Goal: Transaction & Acquisition: Purchase product/service

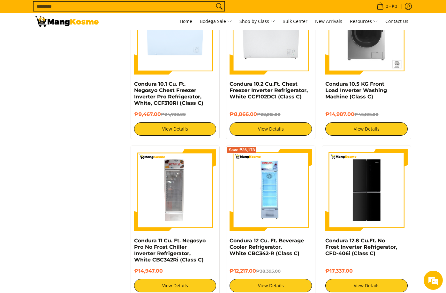
scroll to position [1212, 0]
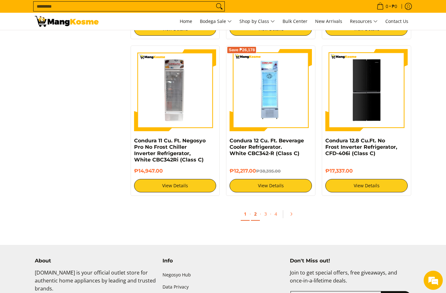
drag, startPoint x: 255, startPoint y: 214, endPoint x: 250, endPoint y: 218, distance: 6.8
click at [255, 214] on link "2" at bounding box center [255, 214] width 9 height 13
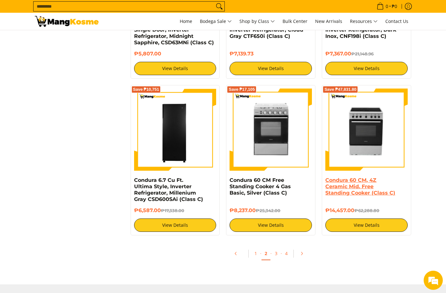
scroll to position [1180, 0]
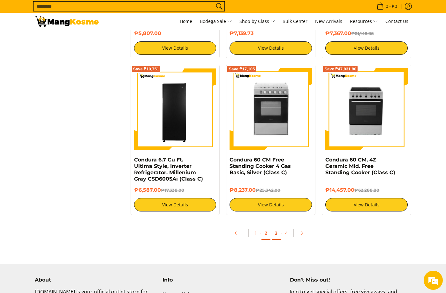
click at [278, 236] on link "3" at bounding box center [275, 233] width 9 height 13
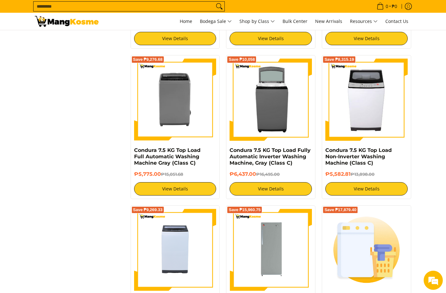
scroll to position [702, 0]
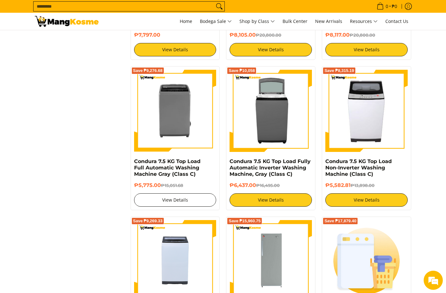
click at [196, 202] on link "View Details" at bounding box center [175, 200] width 82 height 13
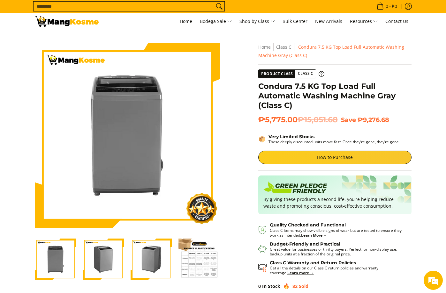
click at [195, 263] on img "Condura 7.5 KG Top Load Full Automatic Washing Machine Gray (Class C)-4" at bounding box center [198, 259] width 41 height 41
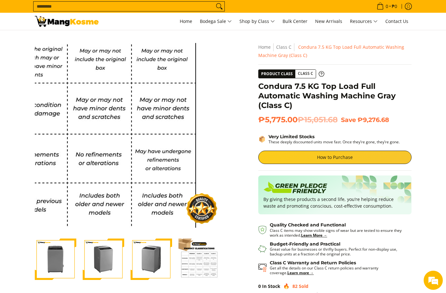
click at [215, 169] on img at bounding box center [127, 135] width 185 height 185
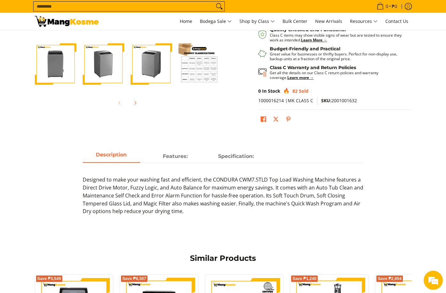
scroll to position [223, 0]
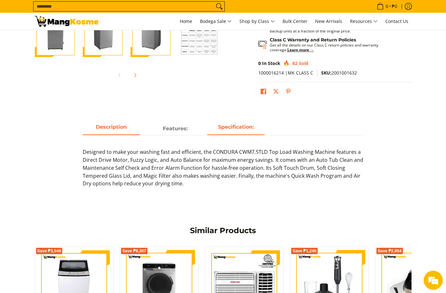
click at [233, 134] on span "Specification:" at bounding box center [235, 128] width 57 height 11
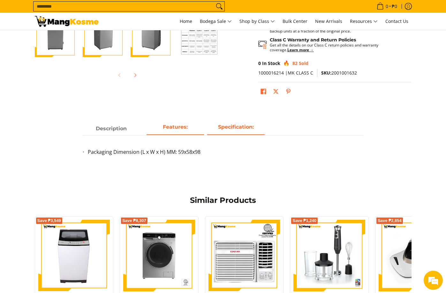
click at [182, 132] on span "Features:" at bounding box center [174, 128] width 57 height 11
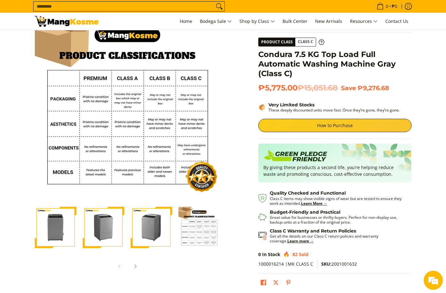
scroll to position [0, 0]
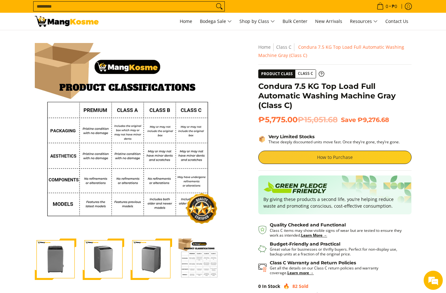
click at [371, 160] on link "How to Purchase" at bounding box center [334, 157] width 153 height 13
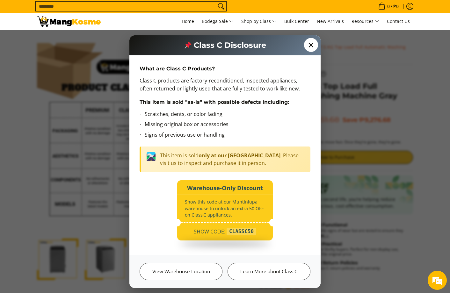
click at [314, 45] on span "✕" at bounding box center [311, 45] width 14 height 14
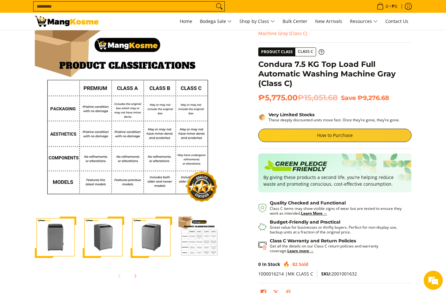
scroll to position [32, 0]
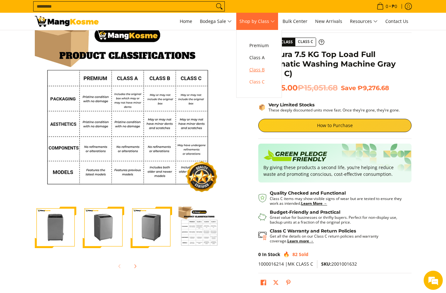
click at [259, 70] on span "Class B" at bounding box center [258, 70] width 19 height 8
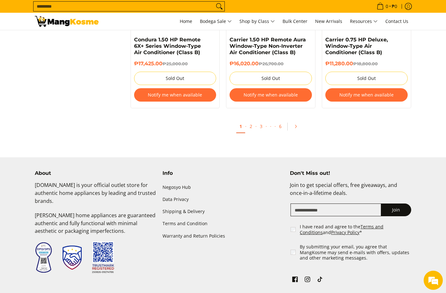
scroll to position [1424, 0]
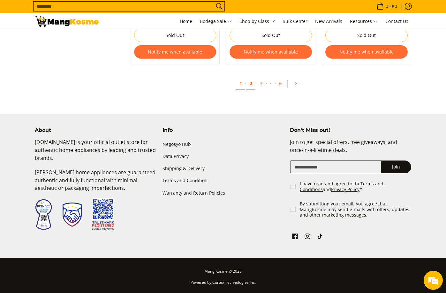
click at [253, 86] on link "2" at bounding box center [250, 83] width 9 height 13
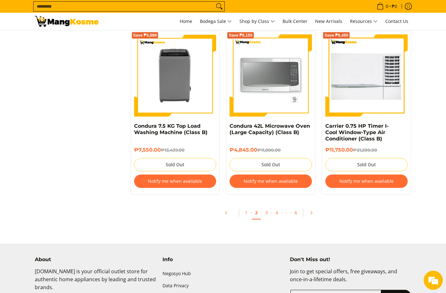
scroll to position [1276, 0]
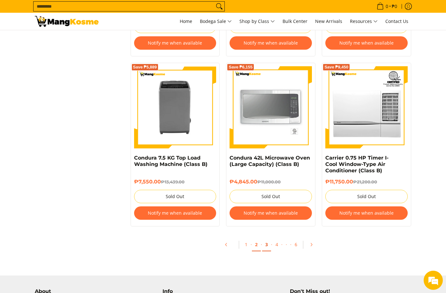
click at [267, 247] on link "3" at bounding box center [266, 245] width 9 height 13
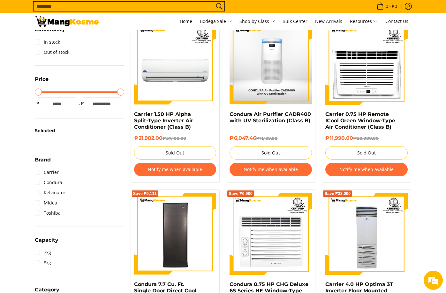
scroll to position [32, 0]
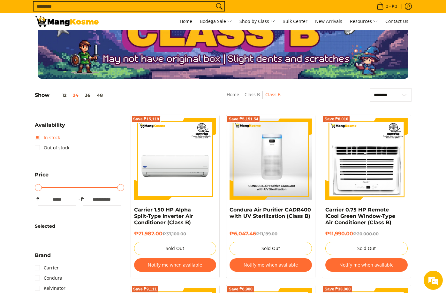
click at [39, 139] on link "In stock" at bounding box center [47, 138] width 25 height 10
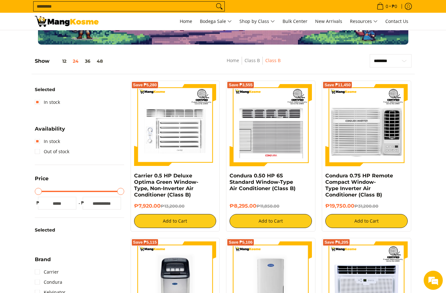
scroll to position [64, 0]
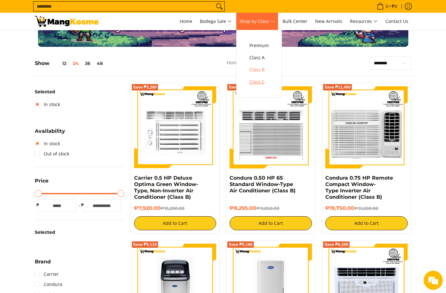
click at [263, 84] on span "Class C" at bounding box center [258, 82] width 19 height 8
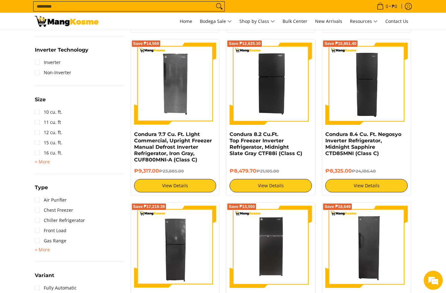
scroll to position [440, 0]
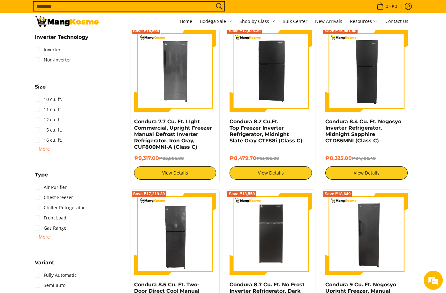
click at [38, 235] on span "+ More" at bounding box center [42, 237] width 15 height 5
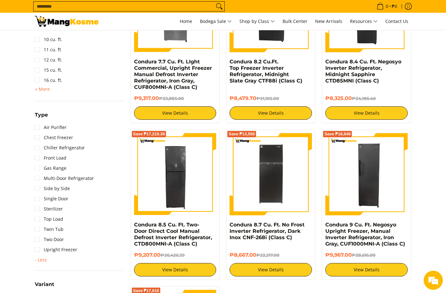
scroll to position [504, 0]
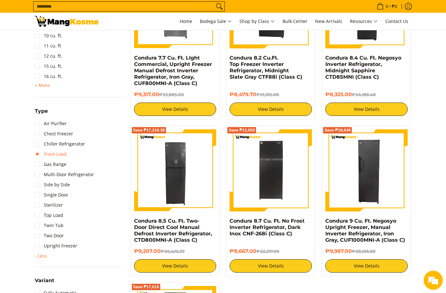
click at [65, 157] on link "Front Load" at bounding box center [51, 154] width 32 height 10
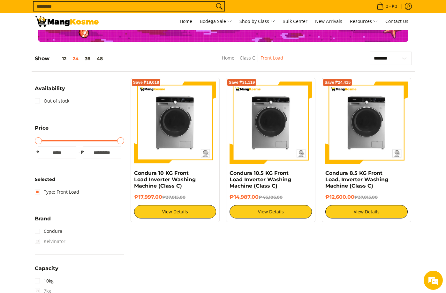
scroll to position [26, 0]
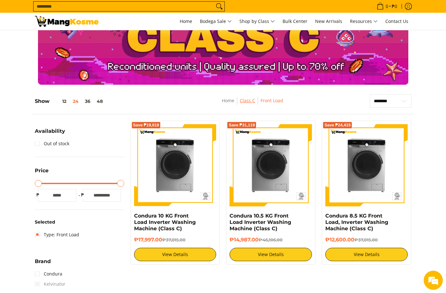
click at [249, 100] on link "Class C" at bounding box center [247, 101] width 15 height 6
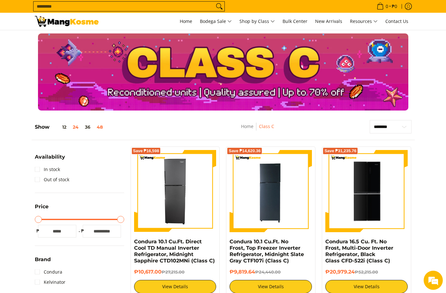
click at [99, 126] on button "48" at bounding box center [99, 127] width 12 height 5
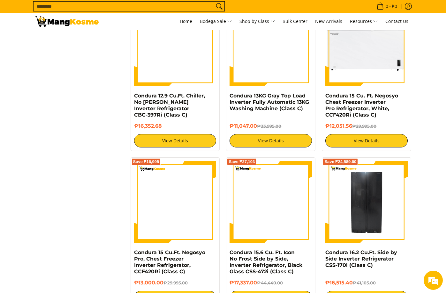
scroll to position [1397, 0]
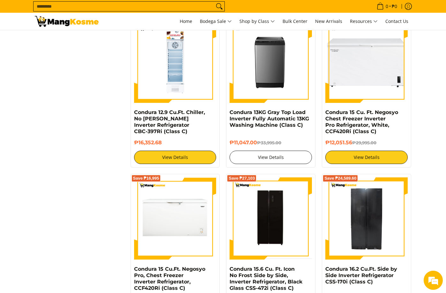
click at [271, 155] on link "View Details" at bounding box center [270, 157] width 82 height 13
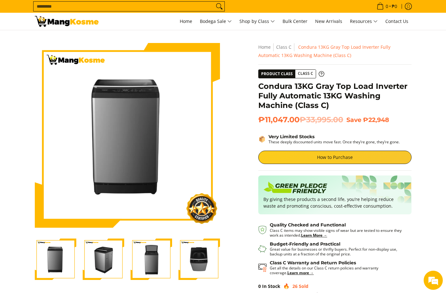
click at [201, 254] on img "Condura 13KG Gray Top Load Inverter Fully Automatic 13KG Washing Machine (Class…" at bounding box center [198, 259] width 41 height 41
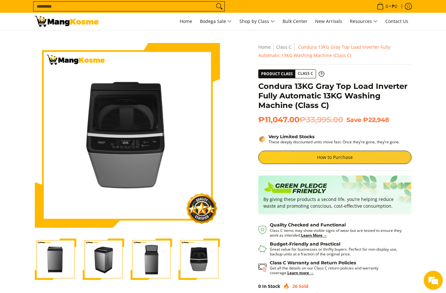
click at [159, 258] on img "Condura 13KG Gray Top Load Inverter Fully Automatic 13KG Washing Machine (Class…" at bounding box center [150, 259] width 41 height 41
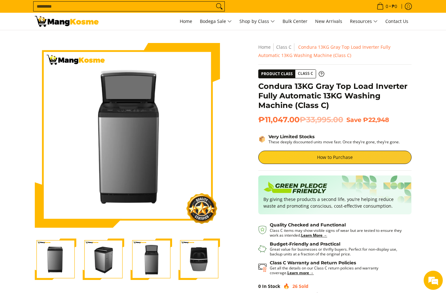
click at [109, 261] on img "Condura 13KG Gray Top Load Inverter Fully Automatic 13KG Washing Machine (Class…" at bounding box center [103, 259] width 41 height 41
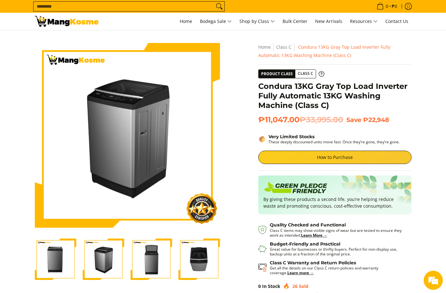
click at [62, 265] on img "Condura 13KG Gray Top Load Inverter Fully Automatic 13KG Washing Machine (Class…" at bounding box center [55, 259] width 41 height 41
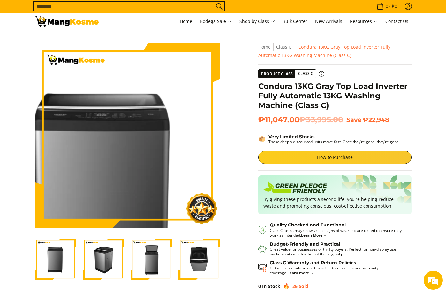
click at [138, 100] on img at bounding box center [127, 135] width 185 height 185
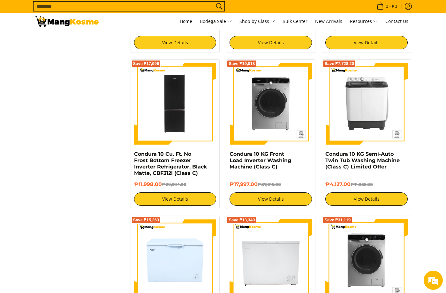
scroll to position [893, 0]
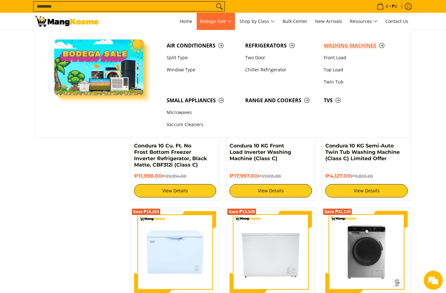
click at [342, 46] on span "Washing Machines" at bounding box center [359, 46] width 72 height 8
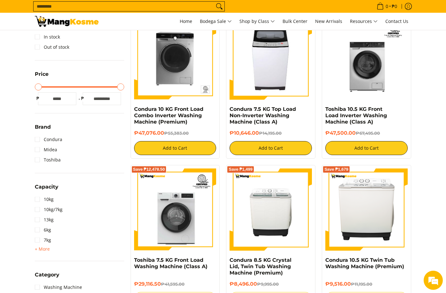
scroll to position [128, 0]
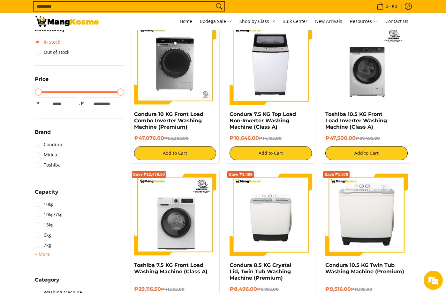
click at [36, 41] on link "In stock" at bounding box center [47, 42] width 25 height 10
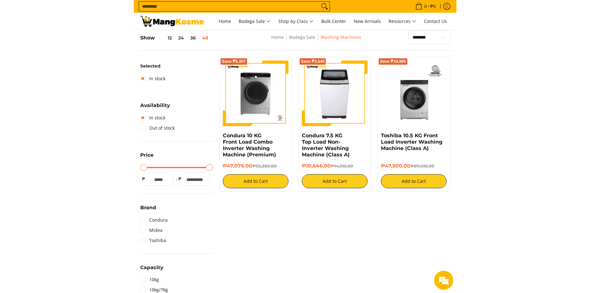
scroll to position [90, 0]
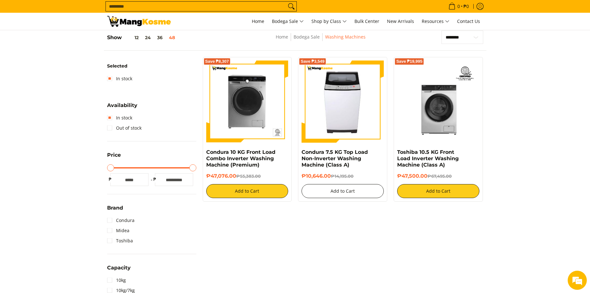
click at [322, 197] on button "Add to Cart" at bounding box center [343, 191] width 82 height 14
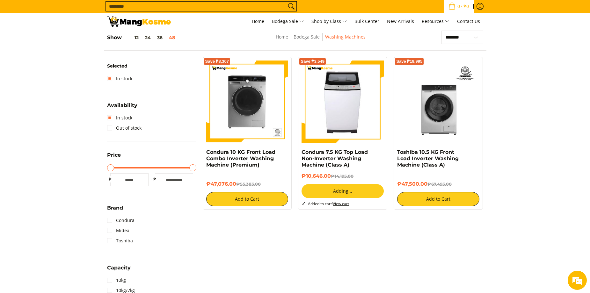
scroll to position [72, 0]
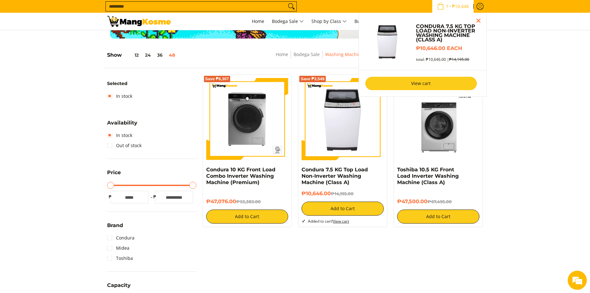
click at [420, 81] on link "View cart" at bounding box center [421, 83] width 112 height 13
